Goal: Task Accomplishment & Management: Use online tool/utility

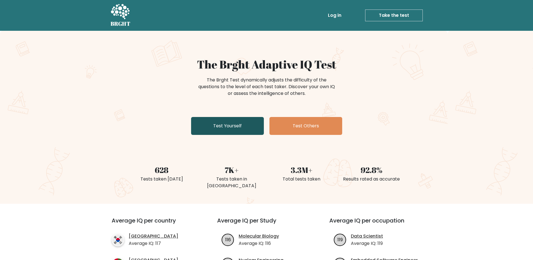
click at [228, 130] on link "Test Yourself" at bounding box center [227, 126] width 73 height 18
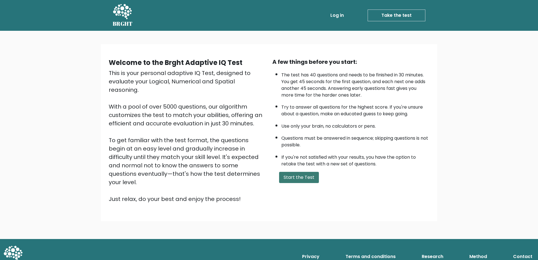
click at [311, 178] on button "Start the Test" at bounding box center [299, 177] width 40 height 11
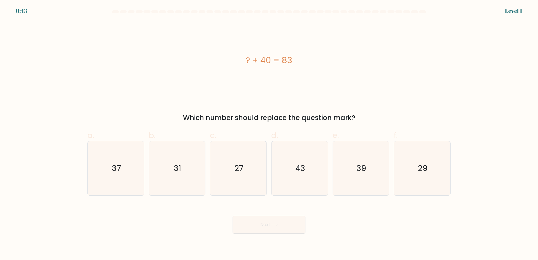
drag, startPoint x: 412, startPoint y: 14, endPoint x: 409, endPoint y: 19, distance: 6.0
